Goal: Find specific page/section: Locate item on page

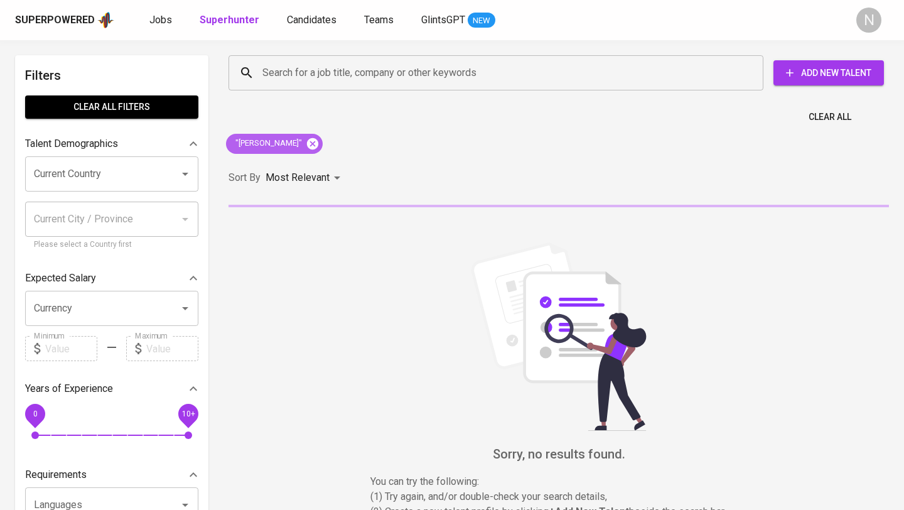
click at [319, 149] on icon at bounding box center [313, 144] width 14 height 14
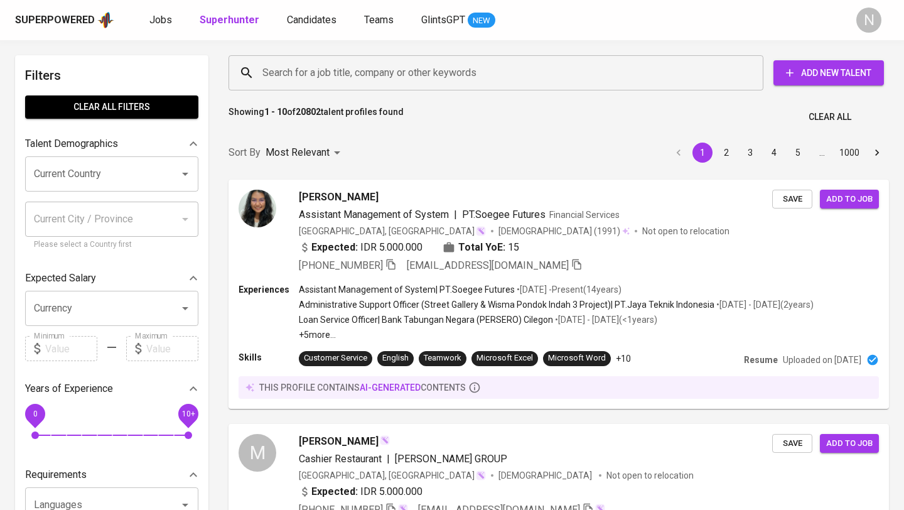
click at [322, 68] on input "Search for a job title, company or other keywords" at bounding box center [499, 73] width 480 height 24
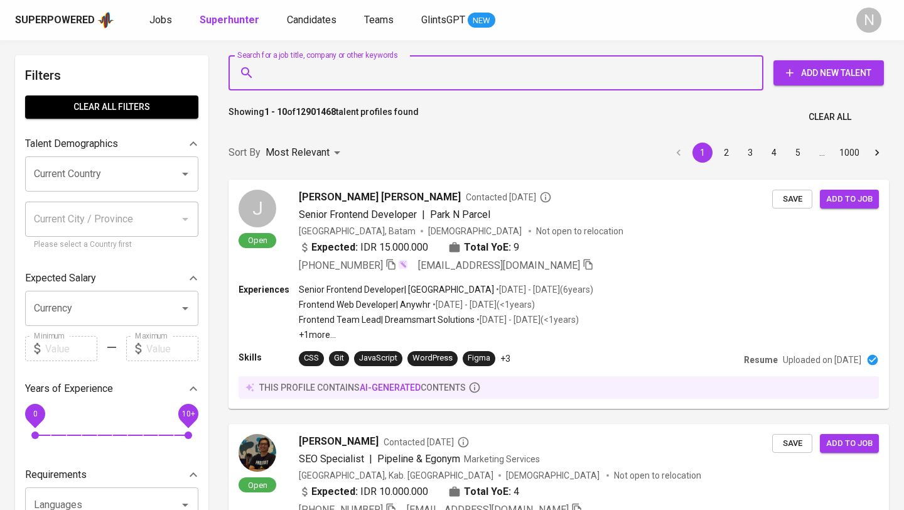
paste input "[EMAIL_ADDRESS][DOMAIN_NAME]"
type input "[EMAIL_ADDRESS][DOMAIN_NAME]"
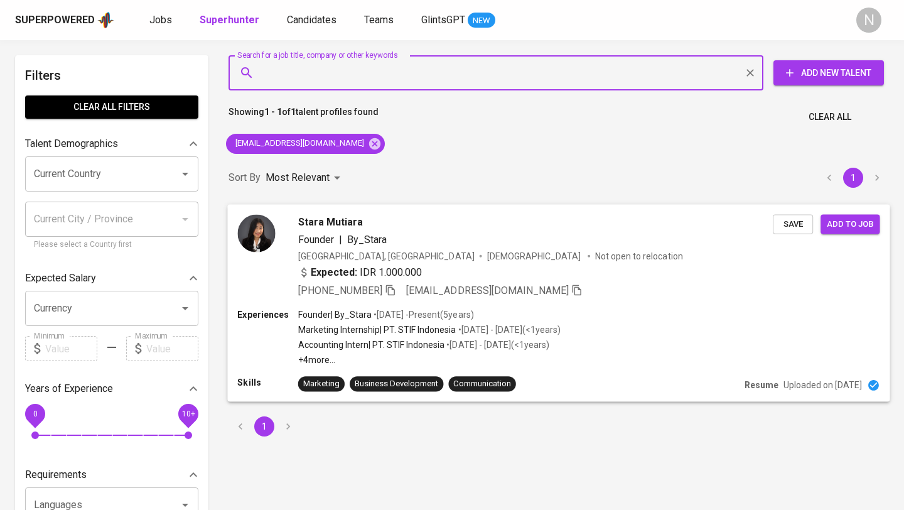
click at [607, 274] on div "Expected: IDR 1.000.000" at bounding box center [535, 273] width 475 height 18
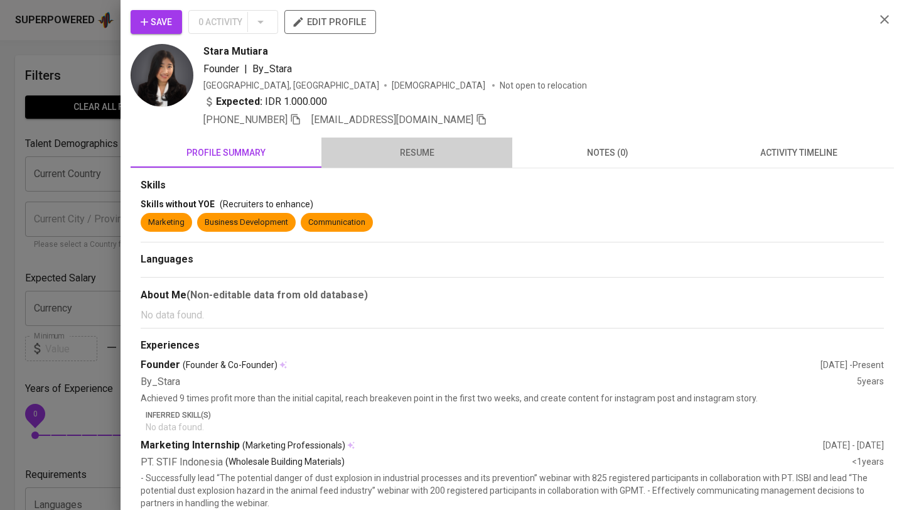
click at [424, 152] on span "resume" at bounding box center [417, 153] width 176 height 16
